Goal: Information Seeking & Learning: Learn about a topic

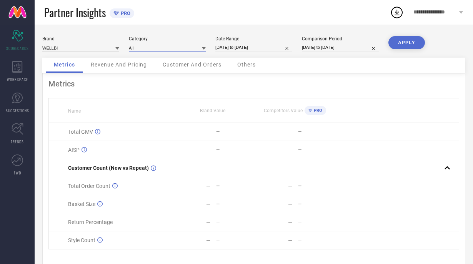
click at [189, 47] on input at bounding box center [167, 48] width 77 height 8
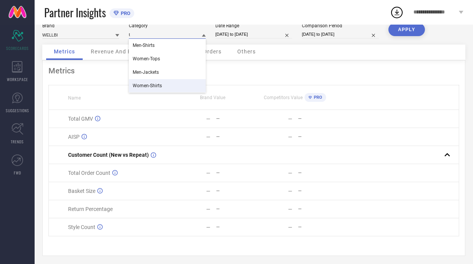
scroll to position [21, 0]
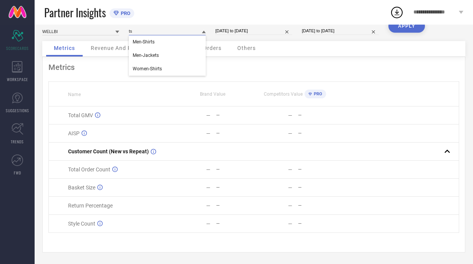
type input "t"
click at [171, 39] on div "All" at bounding box center [167, 41] width 77 height 13
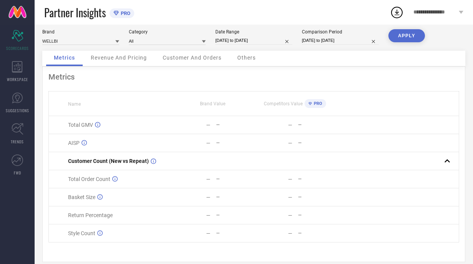
scroll to position [0, 0]
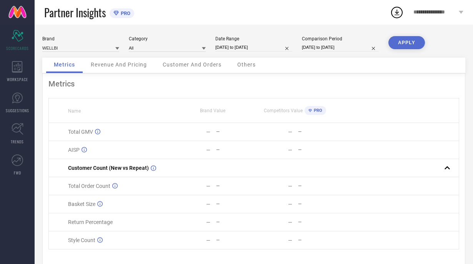
click at [409, 43] on button "APPLY" at bounding box center [406, 42] width 37 height 13
click at [22, 73] on div "WORKSPACE" at bounding box center [17, 71] width 35 height 31
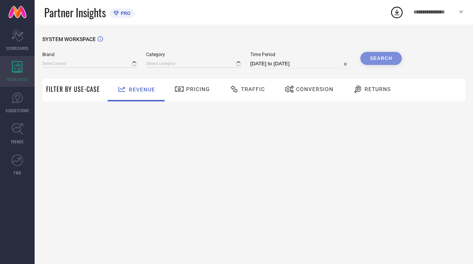
type input "WELLBI"
type input "All"
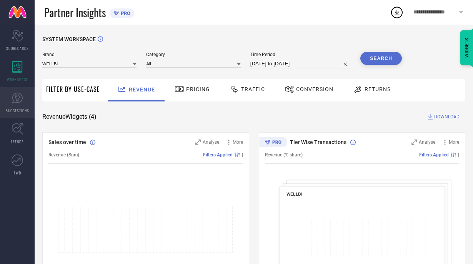
click at [24, 109] on span "SUGGESTIONS" at bounding box center [17, 111] width 23 height 6
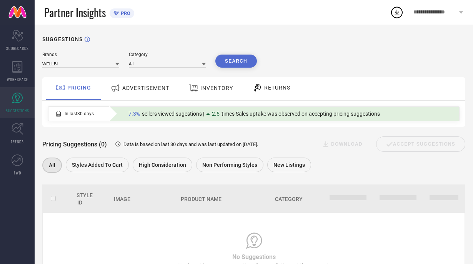
click at [143, 89] on span "ADVERTISEMENT" at bounding box center [145, 88] width 47 height 6
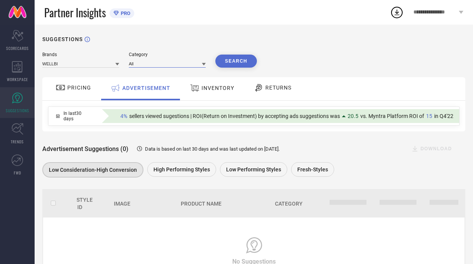
click at [173, 66] on input at bounding box center [167, 64] width 77 height 8
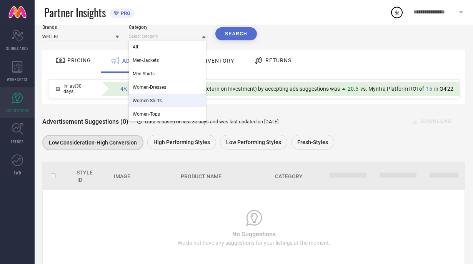
scroll to position [44, 0]
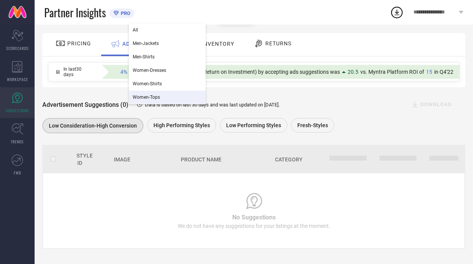
click at [173, 100] on div "Women-Tops" at bounding box center [167, 97] width 77 height 13
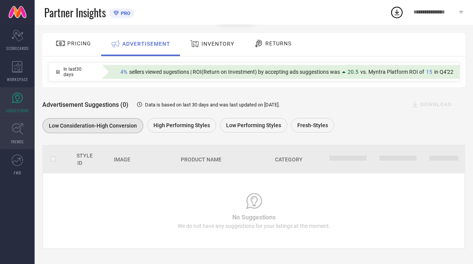
click at [20, 136] on link "TRENDS" at bounding box center [17, 133] width 35 height 31
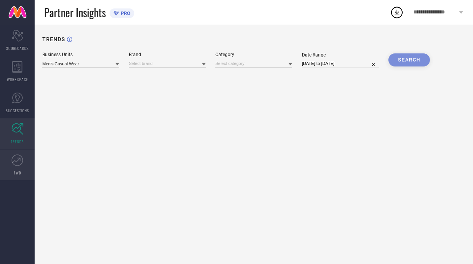
click at [22, 164] on icon at bounding box center [18, 161] width 12 height 12
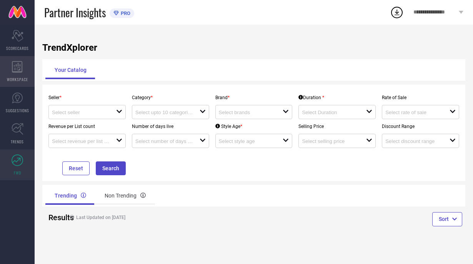
click at [20, 79] on span "WORKSPACE" at bounding box center [17, 79] width 21 height 6
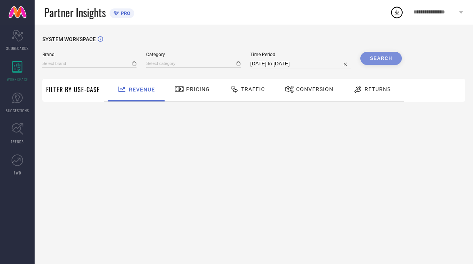
type input "WELLBI"
type input "All"
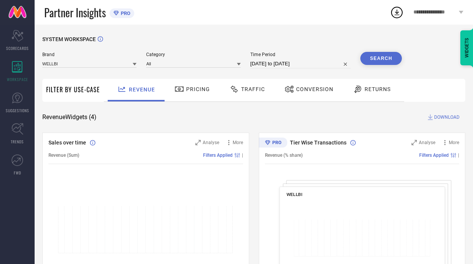
click at [244, 92] on span "Traffic" at bounding box center [253, 89] width 24 height 6
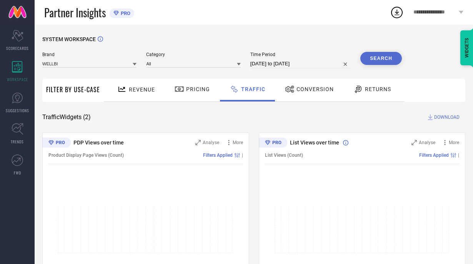
click at [194, 91] on span "Pricing" at bounding box center [198, 89] width 24 height 6
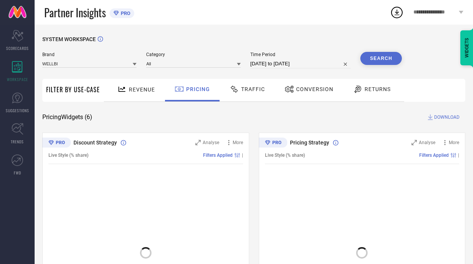
click at [91, 100] on div "Filter By Use-Case" at bounding box center [73, 90] width 54 height 23
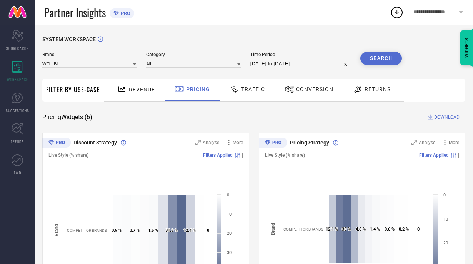
click at [80, 91] on span "Filter By Use-Case" at bounding box center [73, 89] width 54 height 9
click at [270, 91] on div "Traffic" at bounding box center [247, 90] width 55 height 23
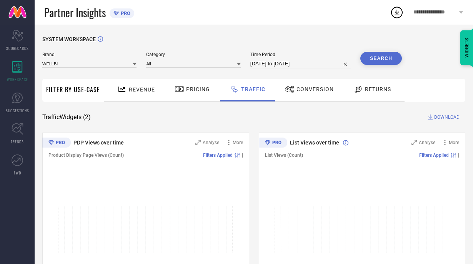
click at [313, 86] on div "Conversion" at bounding box center [309, 89] width 53 height 13
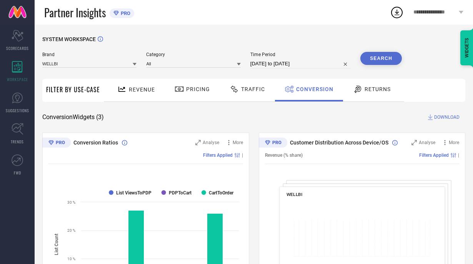
click at [359, 88] on icon at bounding box center [358, 89] width 10 height 9
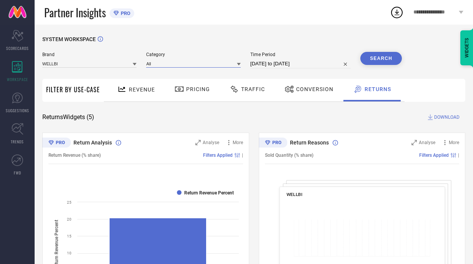
click at [173, 65] on input at bounding box center [193, 64] width 94 height 8
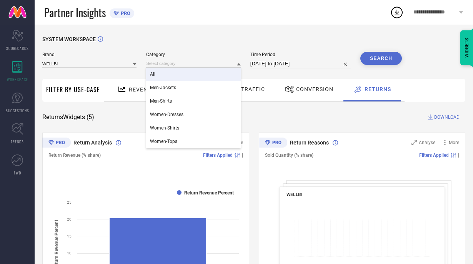
click at [199, 22] on div "Partner Insights PRO" at bounding box center [217, 12] width 346 height 25
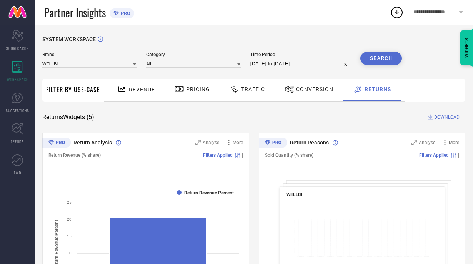
click at [397, 18] on circle at bounding box center [396, 12] width 11 height 11
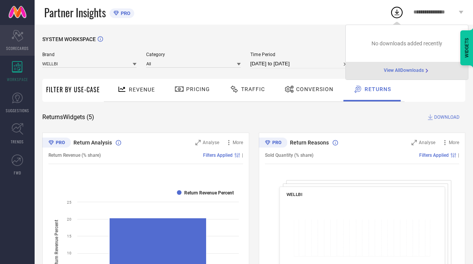
click at [20, 46] on span "SCORECARDS" at bounding box center [17, 48] width 23 height 6
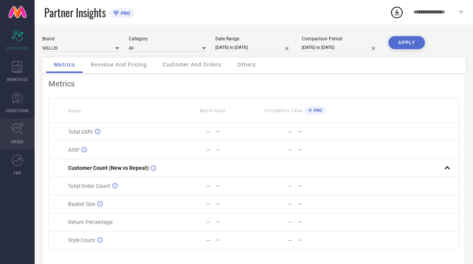
click at [22, 136] on link "TRENDS" at bounding box center [17, 133] width 35 height 31
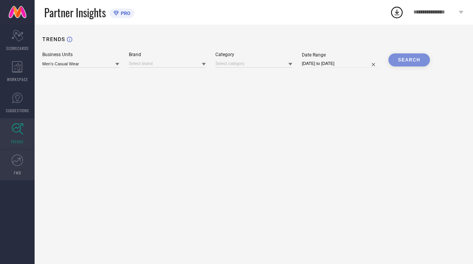
click at [21, 167] on link "FWD" at bounding box center [17, 165] width 35 height 31
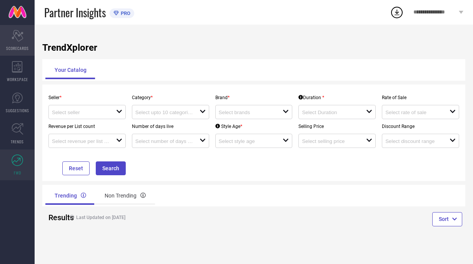
click at [21, 42] on div "Scorecard SCORECARDS" at bounding box center [17, 40] width 35 height 31
